Goal: Communication & Community: Share content

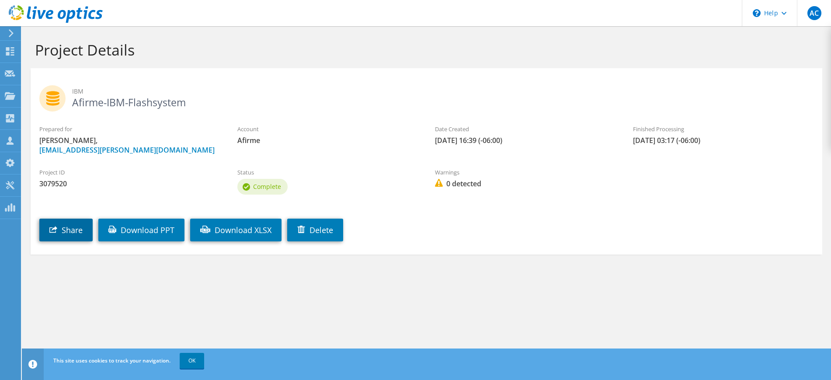
click at [82, 228] on link "Share" at bounding box center [65, 230] width 53 height 23
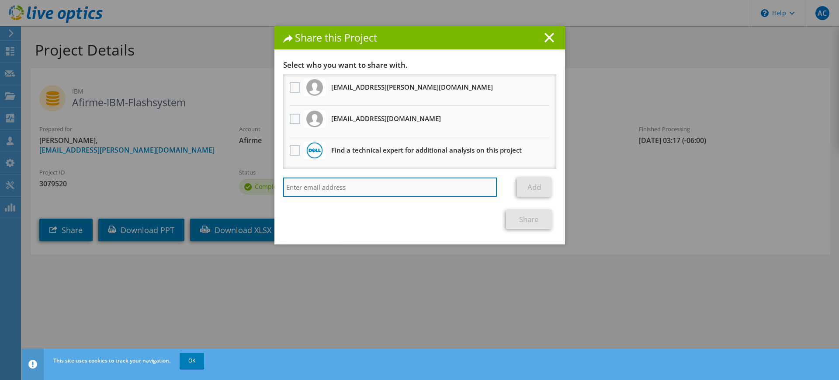
click at [341, 189] on input "search" at bounding box center [390, 187] width 214 height 19
type input "i"
click at [367, 186] on input "search" at bounding box center [390, 187] width 214 height 19
paste input "[PERSON_NAME][EMAIL_ADDRESS][DOMAIN_NAME]"
paste input "[PERSON_NAME].N"
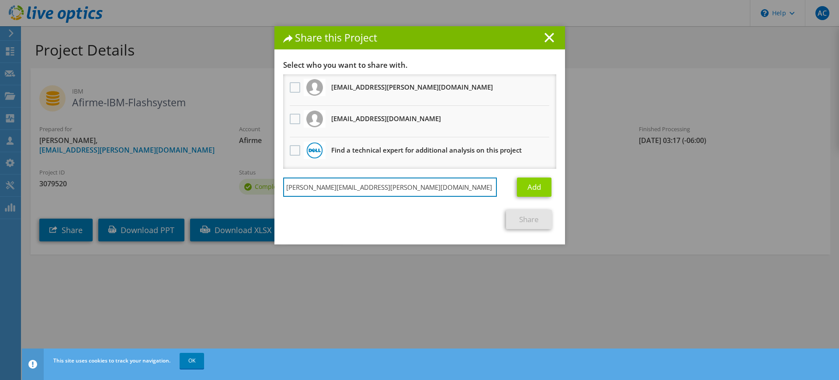
type input "[PERSON_NAME][EMAIL_ADDRESS][PERSON_NAME][DOMAIN_NAME]"
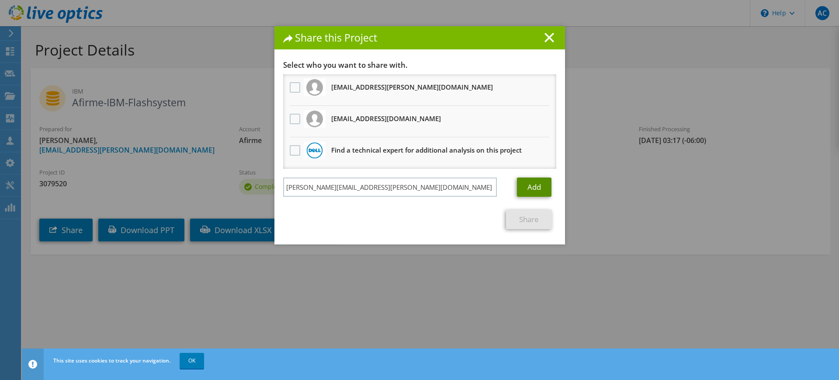
click at [534, 189] on link "Add" at bounding box center [534, 187] width 35 height 19
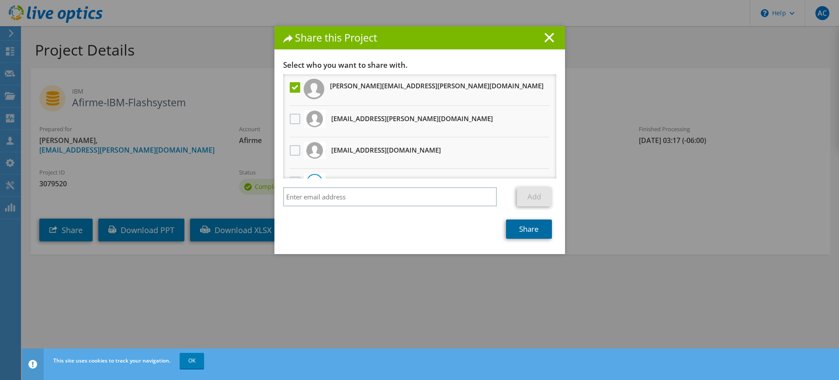
click at [531, 226] on link "Share" at bounding box center [529, 228] width 46 height 19
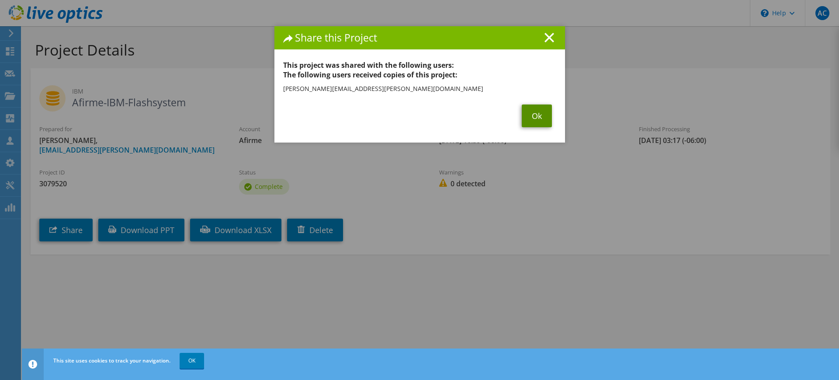
click at [535, 122] on link "Ok" at bounding box center [537, 115] width 30 height 23
